Goal: Browse casually

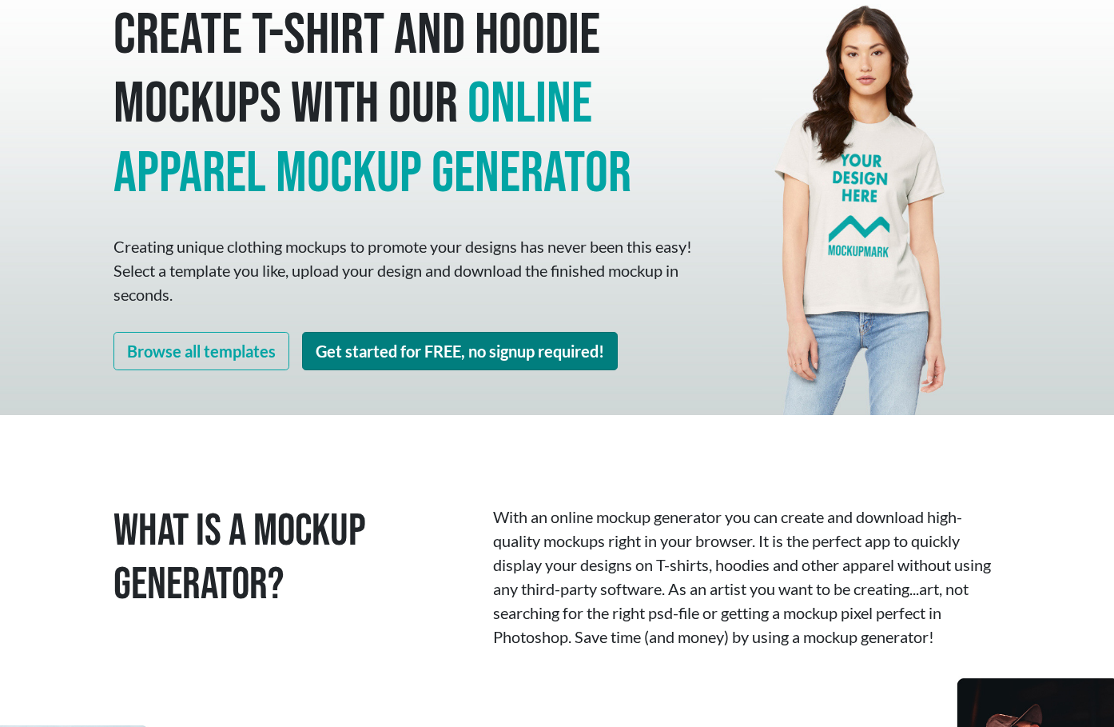
scroll to position [80, 0]
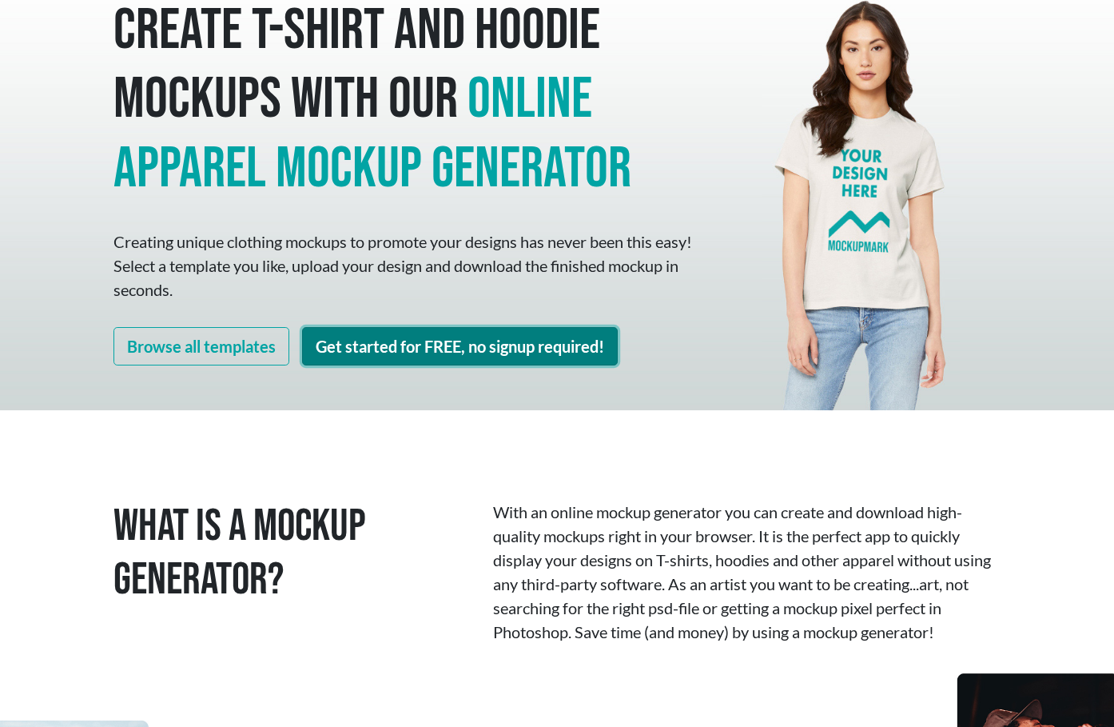
click at [414, 356] on link "Get started for FREE, no signup required!" at bounding box center [460, 346] width 316 height 38
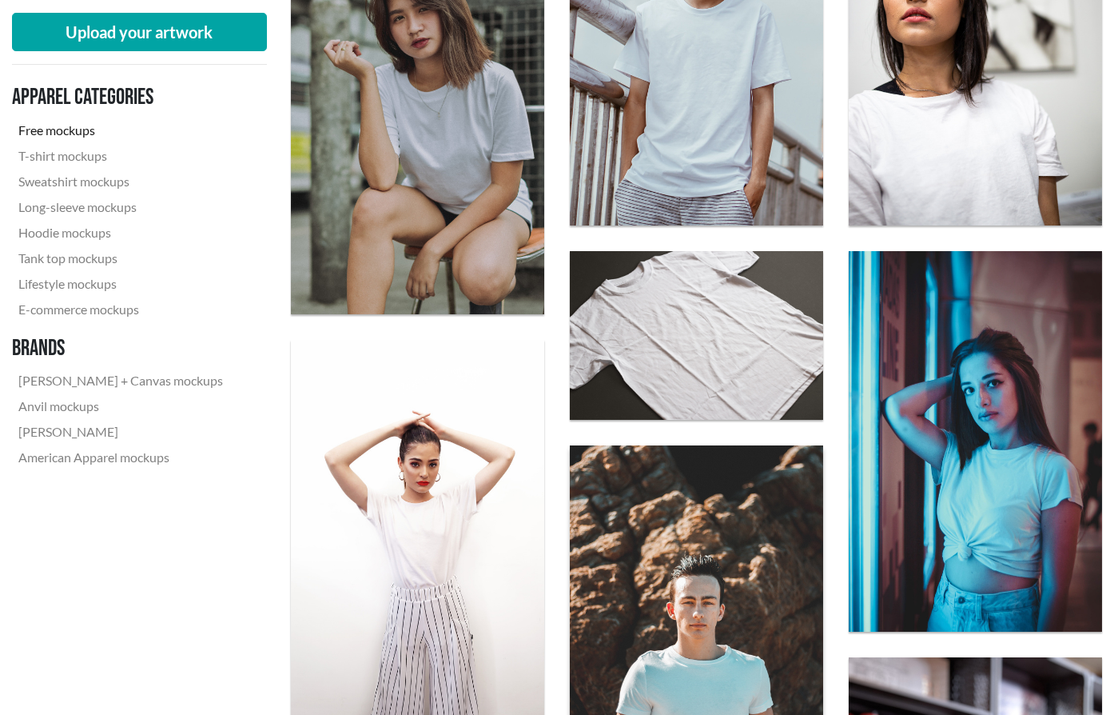
scroll to position [959, 0]
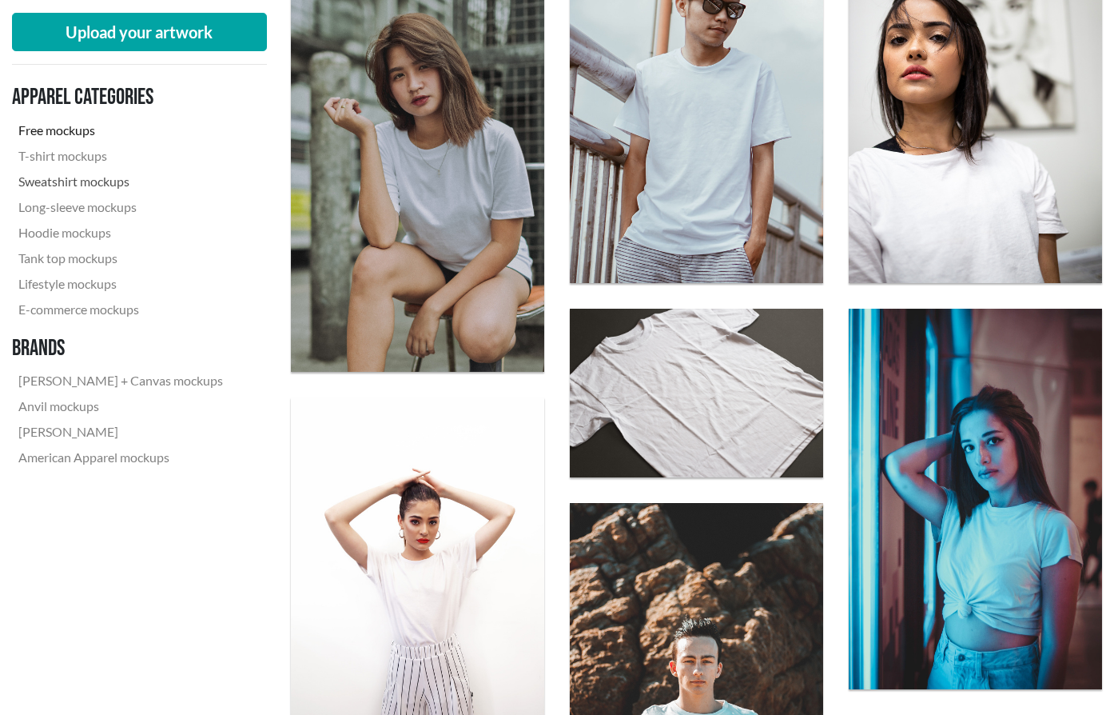
click at [89, 175] on link "Sweatshirt mockups" at bounding box center [120, 182] width 217 height 26
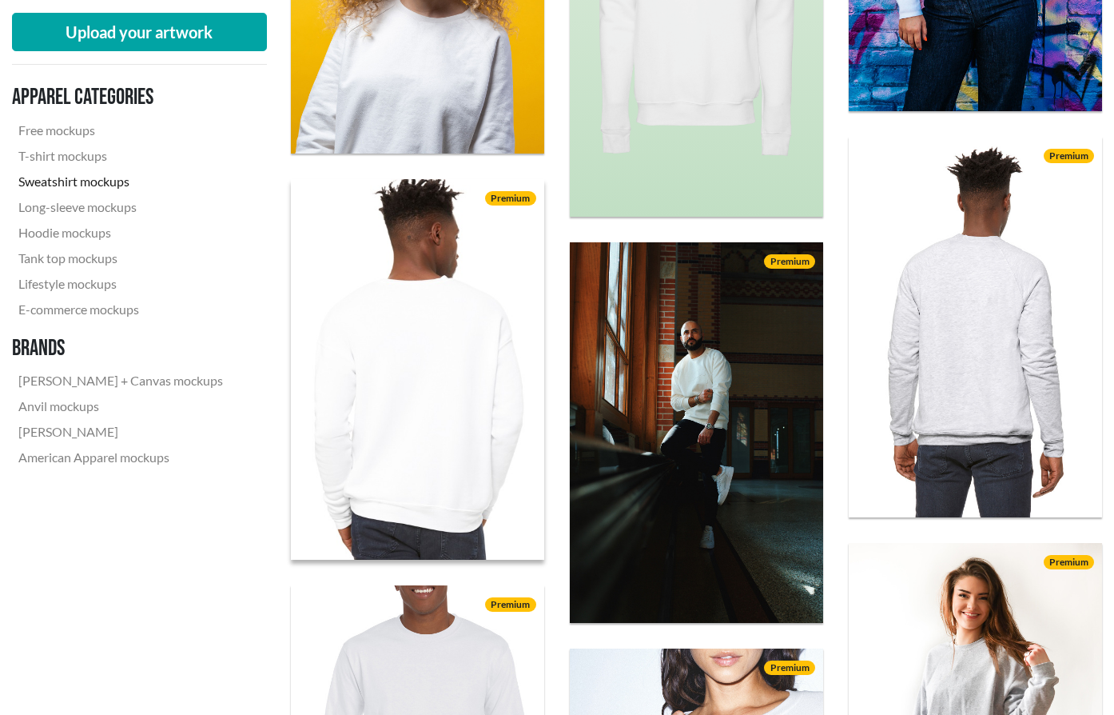
scroll to position [1519, 0]
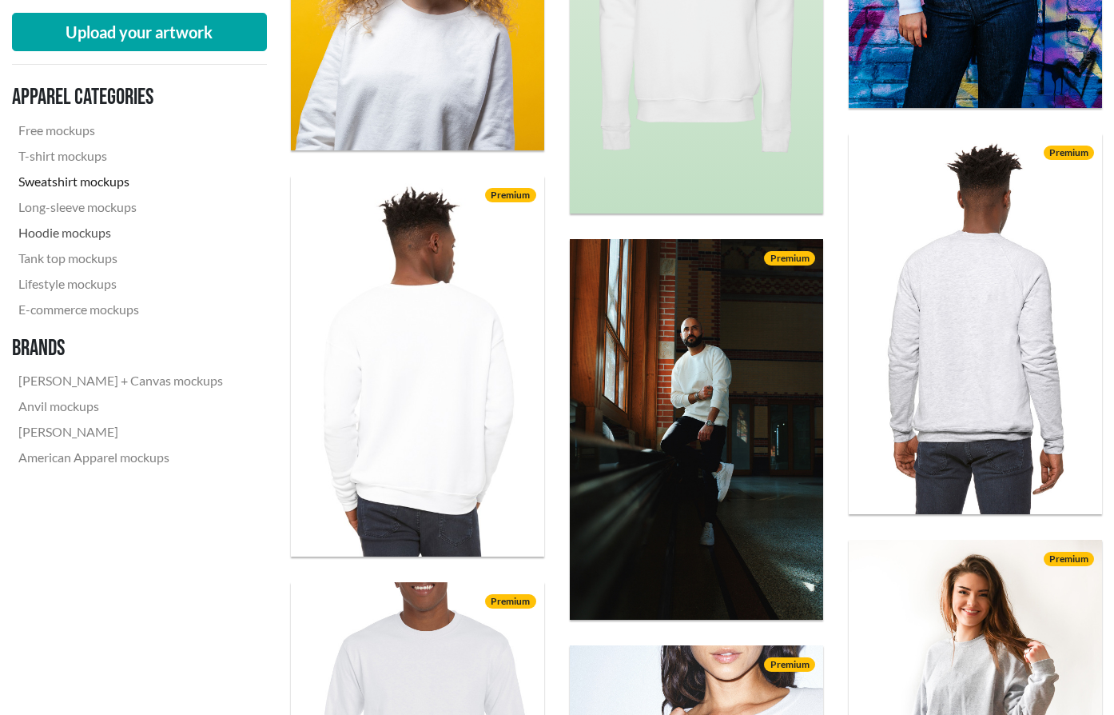
click at [86, 244] on link "Hoodie mockups" at bounding box center [120, 233] width 217 height 26
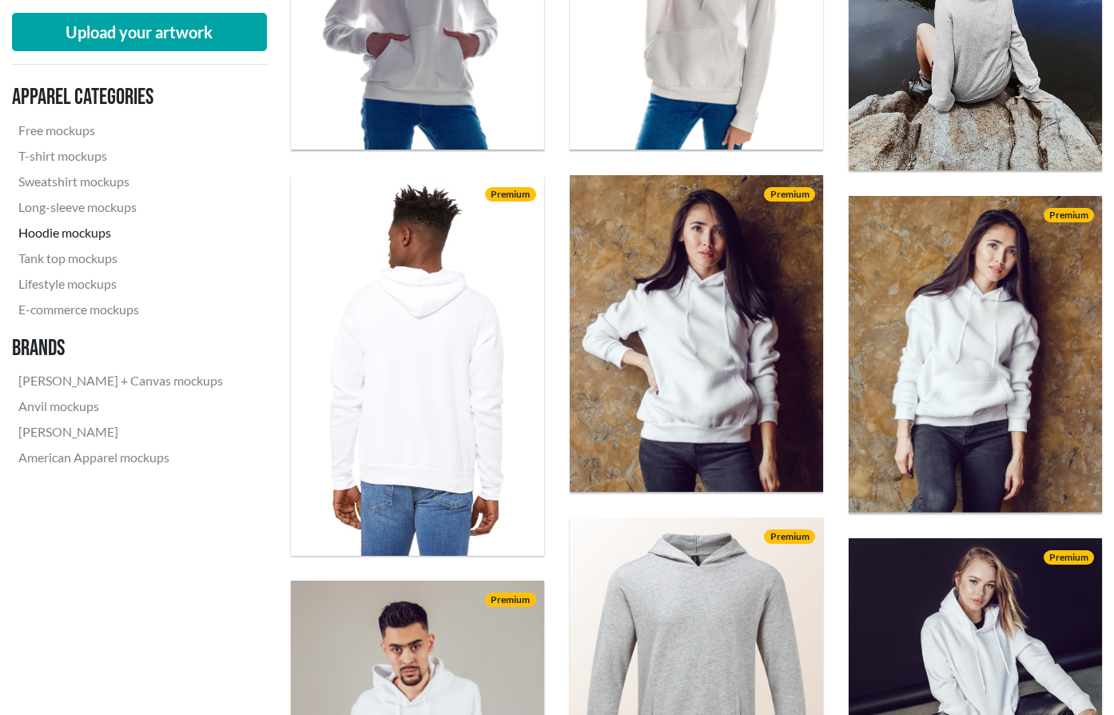
scroll to position [959, 0]
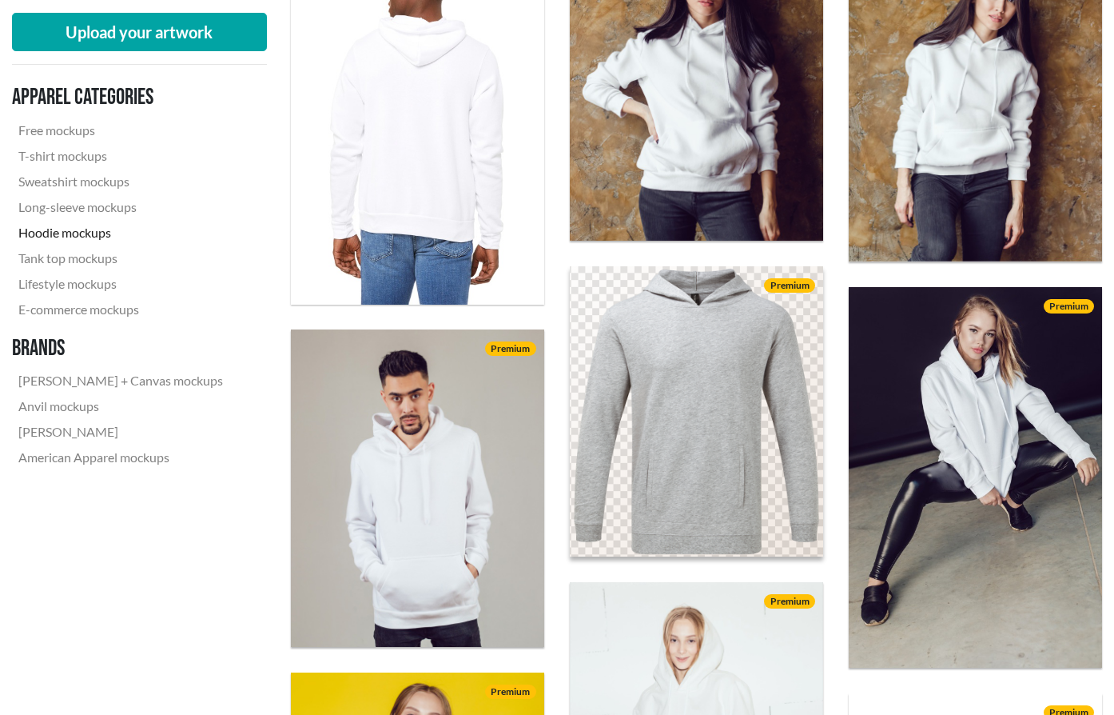
click at [679, 393] on img at bounding box center [696, 411] width 279 height 319
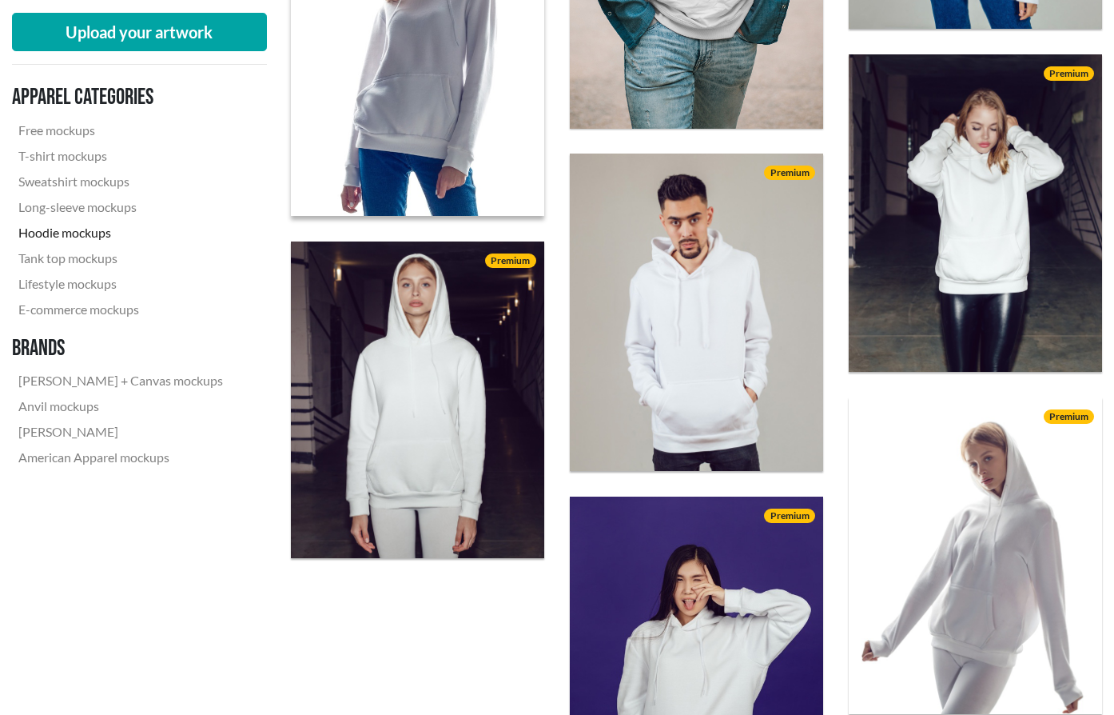
scroll to position [2398, 0]
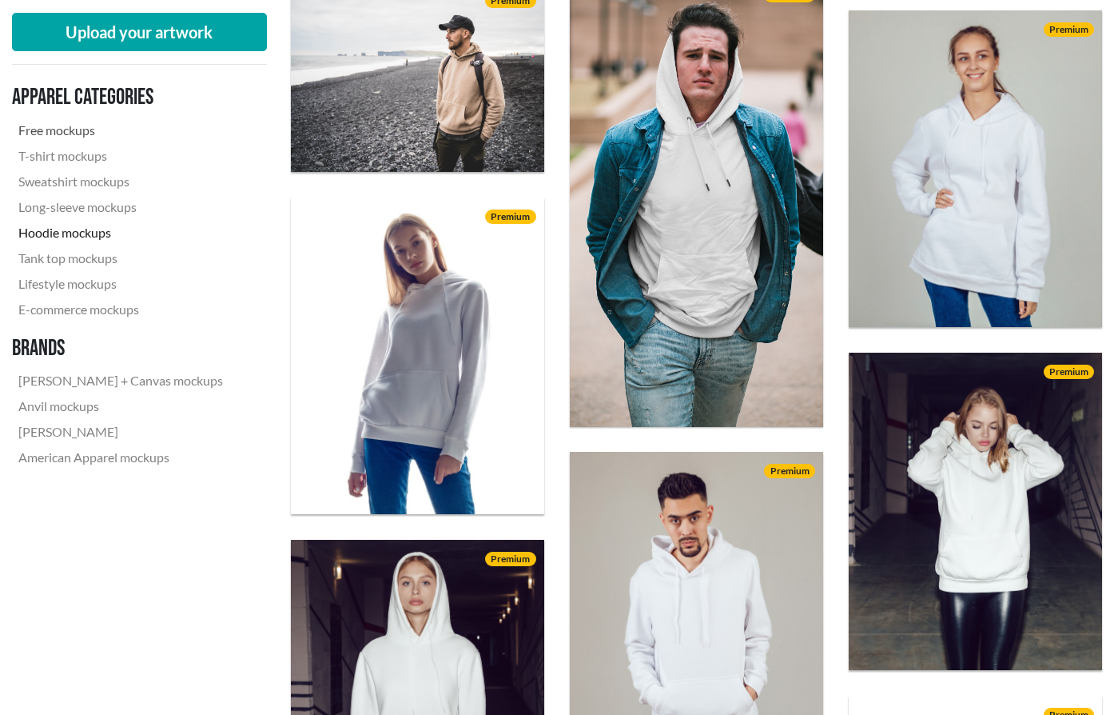
click at [60, 140] on link "Free mockups" at bounding box center [120, 131] width 217 height 26
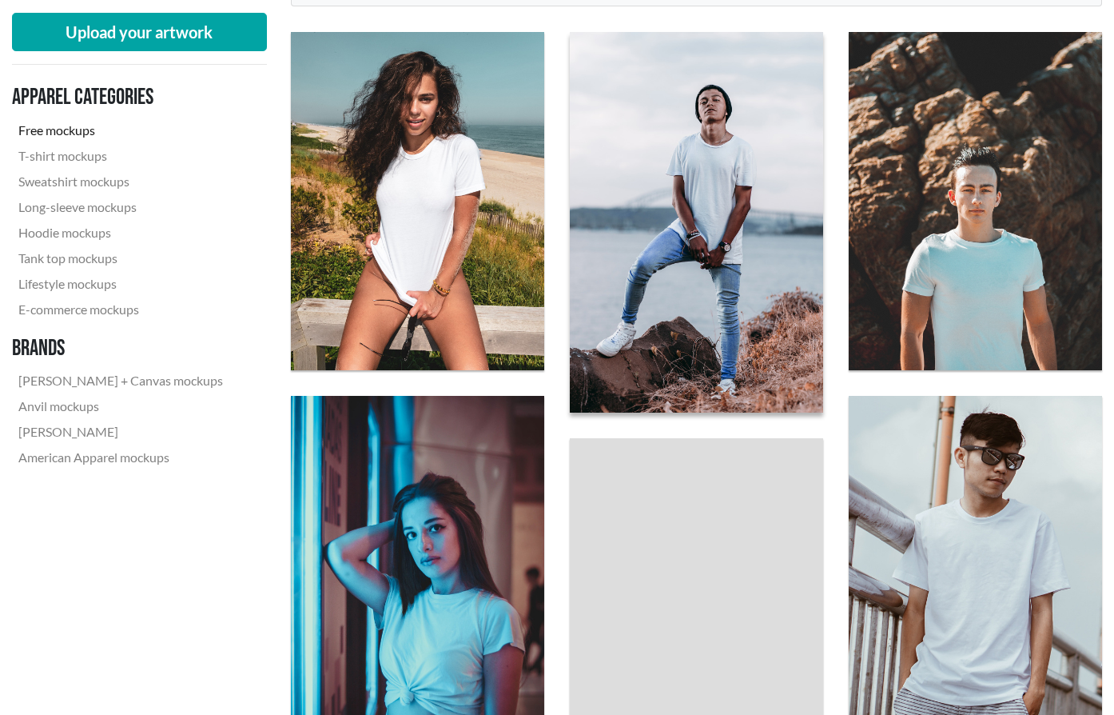
scroll to position [480, 0]
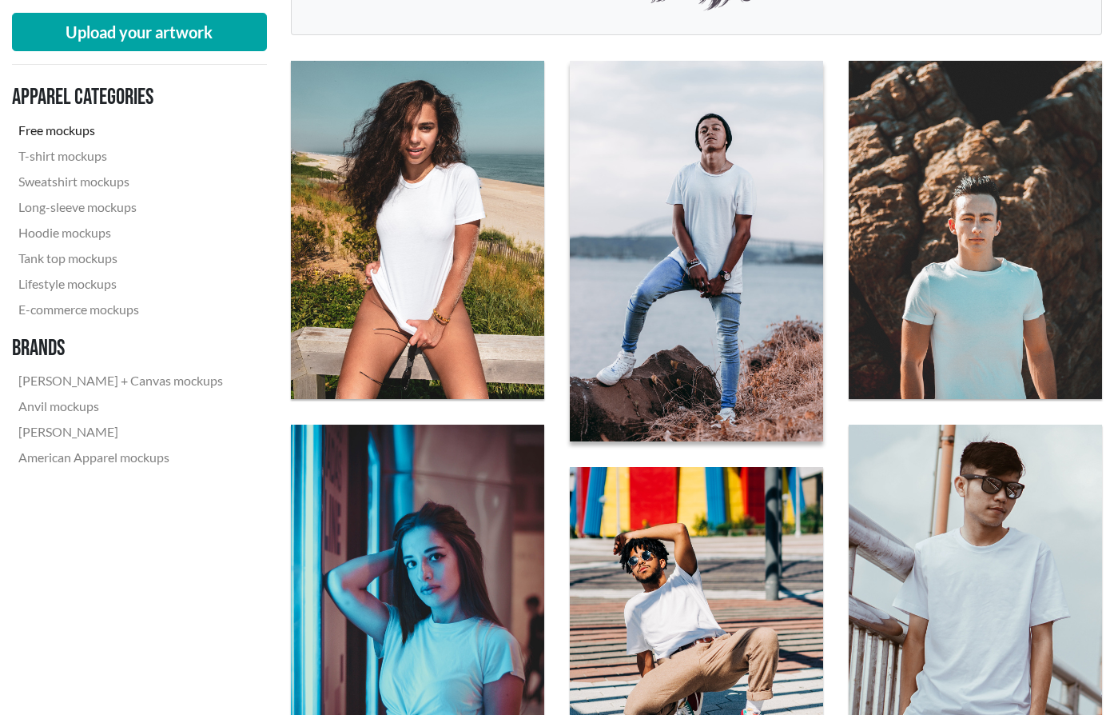
click at [728, 368] on img at bounding box center [696, 251] width 279 height 418
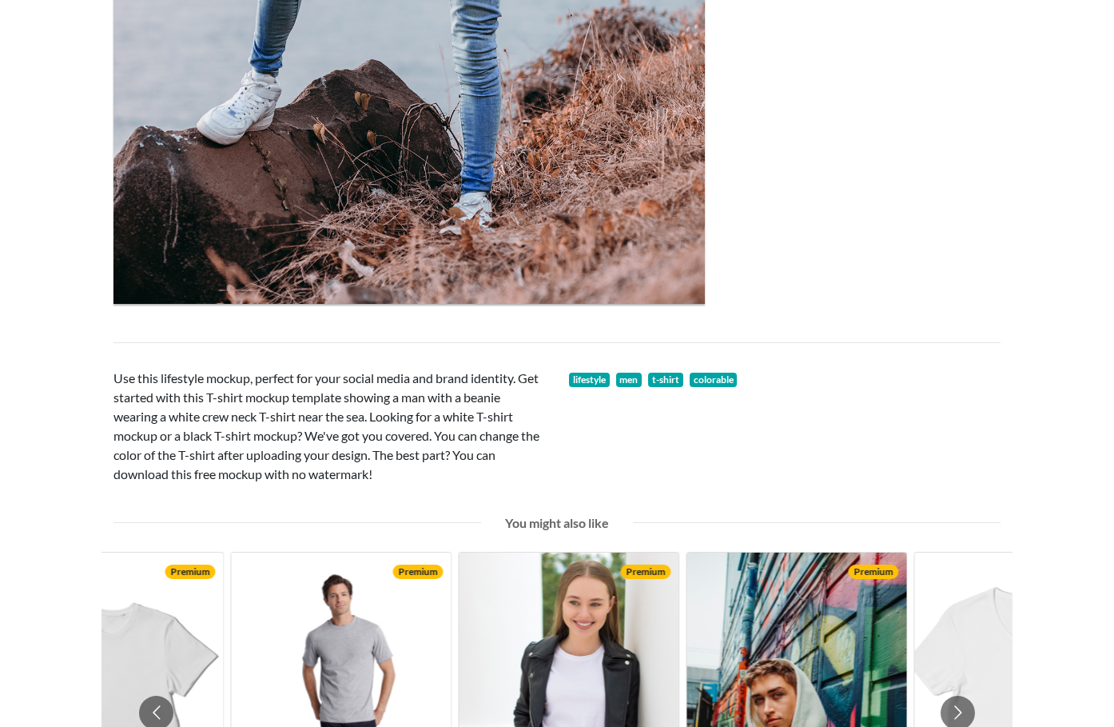
scroll to position [1119, 0]
